Goal: Task Accomplishment & Management: Manage account settings

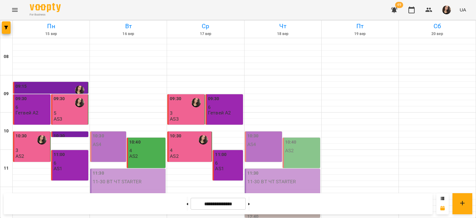
scroll to position [284, 0]
click at [250, 200] on button at bounding box center [249, 204] width 2 height 14
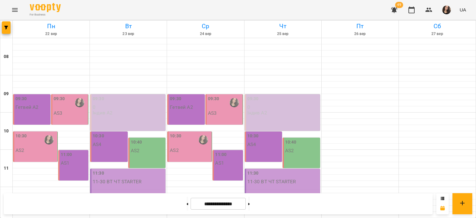
scroll to position [9, 0]
click at [250, 205] on button at bounding box center [249, 204] width 2 height 14
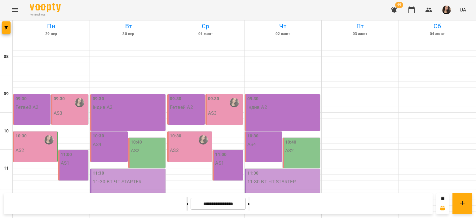
click at [186, 200] on button at bounding box center [187, 204] width 2 height 14
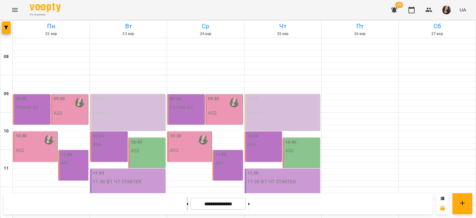
click at [186, 200] on button at bounding box center [187, 204] width 2 height 14
type input "**********"
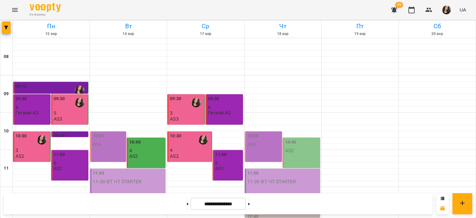
scroll to position [16, 0]
click at [10, 31] on button "button" at bounding box center [6, 27] width 9 height 12
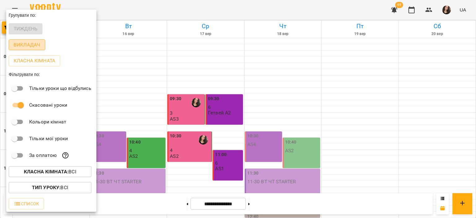
click at [29, 48] on p "Викладач" at bounding box center [27, 44] width 27 height 7
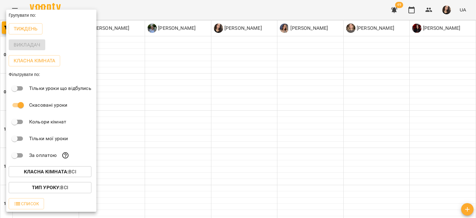
click at [191, 186] on div at bounding box center [238, 109] width 476 height 218
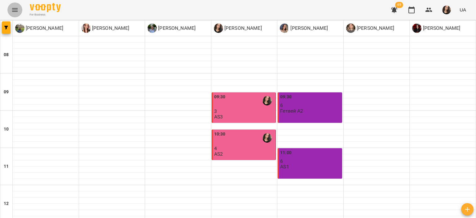
click at [7, 10] on button "Menu" at bounding box center [14, 9] width 15 height 15
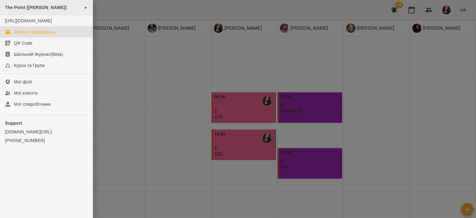
click at [31, 7] on span "The Point (Донцова)" at bounding box center [36, 7] width 62 height 5
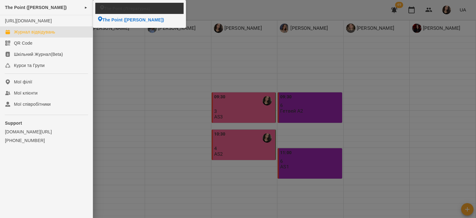
click at [126, 8] on span "The Point (Літературна)" at bounding box center [127, 8] width 46 height 6
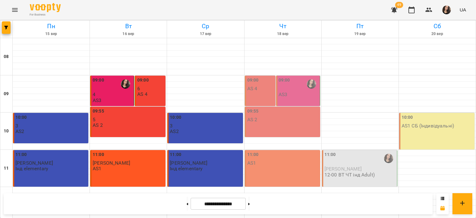
scroll to position [294, 0]
click at [250, 205] on button at bounding box center [249, 204] width 2 height 14
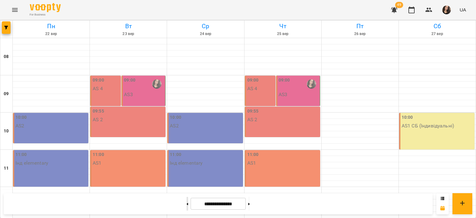
click at [186, 206] on button at bounding box center [187, 204] width 2 height 14
type input "**********"
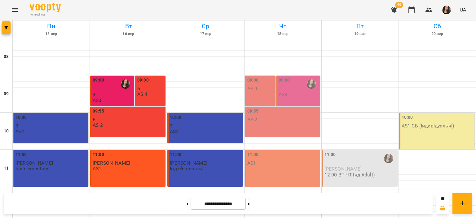
scroll to position [0, 0]
